Goal: Task Accomplishment & Management: Use online tool/utility

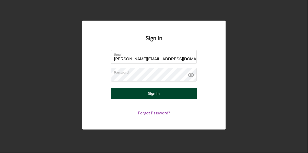
click at [143, 96] on button "Sign In" at bounding box center [154, 93] width 86 height 11
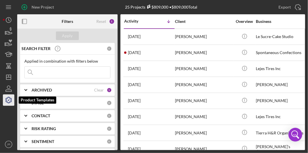
click at [9, 100] on icon "button" at bounding box center [8, 100] width 14 height 14
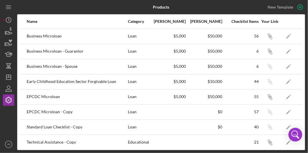
scroll to position [2, 0]
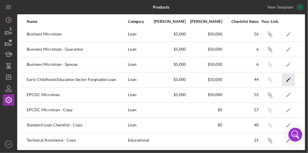
click at [287, 77] on icon "Icon/Edit" at bounding box center [288, 79] width 13 height 13
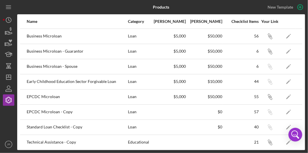
click at [45, 75] on div "Early Childhood Education Sector Forgivable Loan" at bounding box center [77, 82] width 101 height 14
click at [9, 8] on icon "Icon/Menu" at bounding box center [8, 7] width 13 height 13
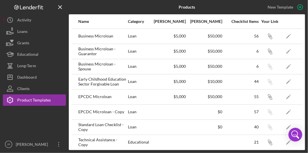
click at [96, 87] on div "Early Childhood Education Sector Forgivable Loan" at bounding box center [102, 82] width 49 height 14
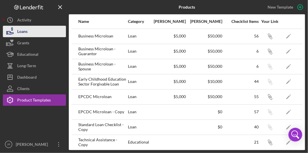
click at [37, 31] on button "Loans" at bounding box center [34, 31] width 63 height 11
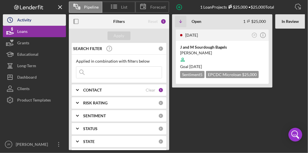
click at [41, 20] on button "Icon/History Activity" at bounding box center [34, 19] width 63 height 11
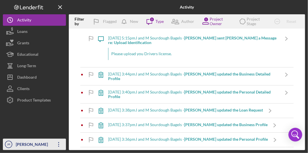
click at [61, 143] on icon "Icon/Overflow" at bounding box center [59, 145] width 14 height 14
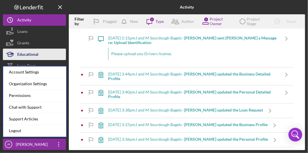
click at [45, 53] on button "Educational" at bounding box center [34, 54] width 63 height 11
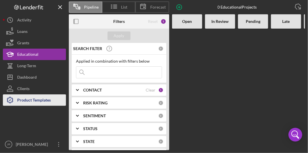
click at [30, 100] on div "Product Templates" at bounding box center [34, 101] width 34 height 13
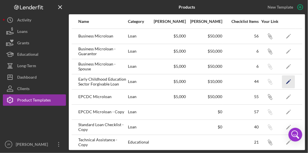
click at [290, 80] on icon "Icon/Edit" at bounding box center [288, 81] width 13 height 13
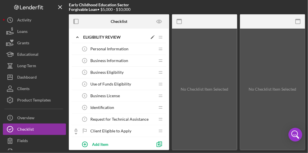
click at [153, 38] on icon "Icon/Edit" at bounding box center [152, 37] width 10 height 10
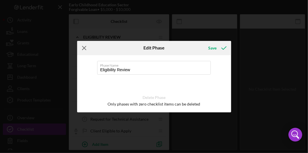
click at [84, 48] on line at bounding box center [84, 48] width 4 height 4
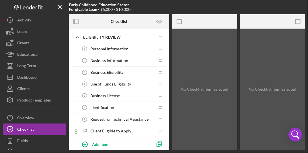
click at [199, 8] on div at bounding box center [187, 7] width 79 height 14
click at [89, 7] on b "Early Childhood Education Sector Forgivable Loan" at bounding box center [99, 6] width 60 height 9
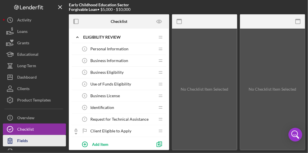
click at [24, 141] on div "Fields" at bounding box center [22, 141] width 11 height 13
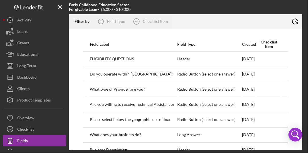
click at [294, 23] on icon "Icon/Export" at bounding box center [295, 21] width 14 height 14
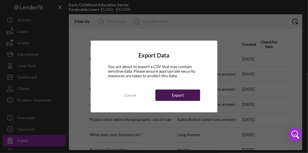
click at [181, 95] on div "Export" at bounding box center [178, 95] width 12 height 11
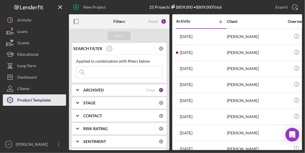
click at [37, 101] on div "Product Templates" at bounding box center [34, 101] width 34 height 13
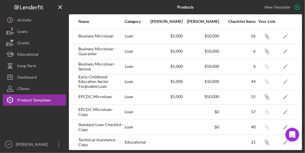
scroll to position [2, 0]
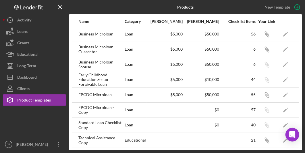
click at [96, 79] on div "Early Childhood Education Sector Forgivable Loan" at bounding box center [101, 80] width 46 height 14
click at [284, 79] on icon "Icon/Edit" at bounding box center [285, 79] width 13 height 13
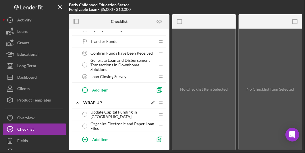
scroll to position [585, 0]
click at [109, 75] on span "Loan Closing Survey" at bounding box center [108, 77] width 36 height 5
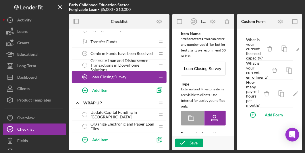
type textarea "<div>This program aims to increase access of childcare services in Santa Cruz C…"
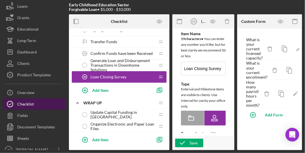
scroll to position [30, 0]
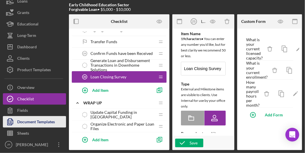
click at [29, 120] on div "Document Templates" at bounding box center [36, 122] width 38 height 13
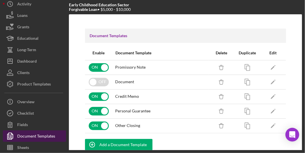
scroll to position [16, 0]
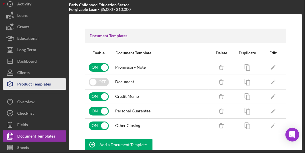
click at [35, 84] on div "Product Templates" at bounding box center [34, 85] width 34 height 13
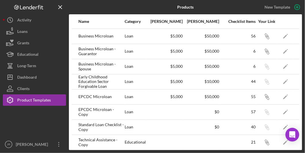
scroll to position [2, 0]
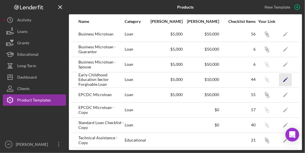
click at [285, 79] on icon "Icon/Edit" at bounding box center [285, 79] width 13 height 13
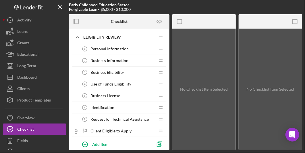
click at [113, 130] on span "Client Eligible to Apply" at bounding box center [110, 131] width 41 height 5
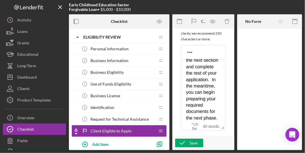
scroll to position [54, 0]
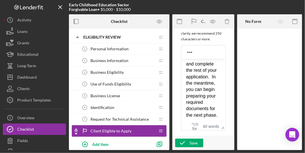
click at [120, 117] on span "Request for Technical Assistance" at bounding box center [119, 119] width 58 height 5
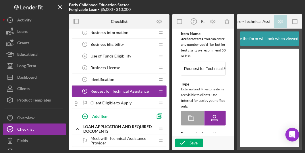
scroll to position [33, 0]
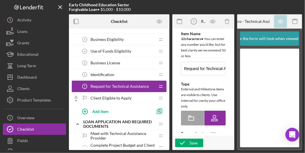
click at [129, 63] on div "Business License 5 Business License" at bounding box center [117, 62] width 76 height 11
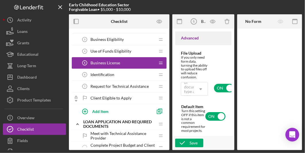
scroll to position [707, 0]
click at [125, 52] on span "Use of Funds Eligibility" at bounding box center [110, 51] width 41 height 5
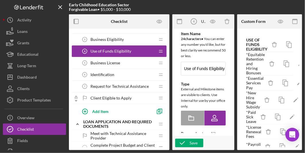
click at [133, 66] on div "Business License 5 Business License" at bounding box center [117, 62] width 76 height 11
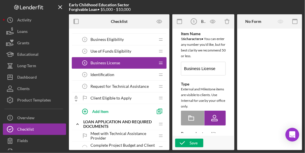
click at [134, 74] on div "Identification 6 Identification" at bounding box center [117, 74] width 76 height 11
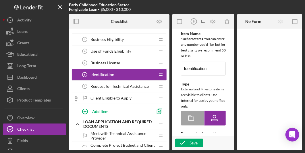
click at [129, 88] on span "Request for Technical Assistance" at bounding box center [119, 86] width 58 height 5
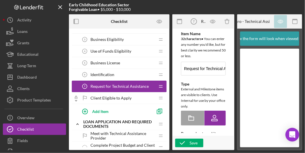
click at [130, 97] on span "Client Eligible to Apply" at bounding box center [110, 98] width 41 height 5
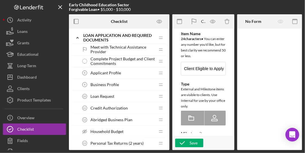
scroll to position [124, 0]
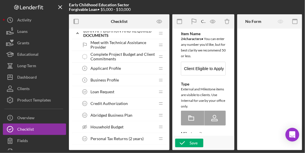
click at [139, 66] on div "Applicant Profile 8 Applicant Profile" at bounding box center [117, 68] width 76 height 11
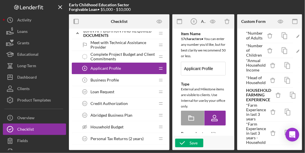
scroll to position [322, 0]
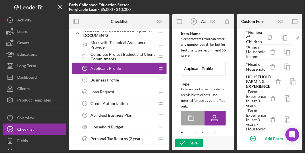
click at [114, 81] on span "Business Profile" at bounding box center [104, 80] width 28 height 5
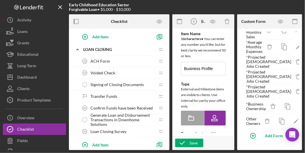
scroll to position [540, 0]
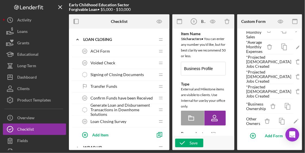
click at [129, 120] on div "Loan Closing Survey 25 Loan Closing Survey" at bounding box center [117, 121] width 76 height 11
